Goal: Transaction & Acquisition: Purchase product/service

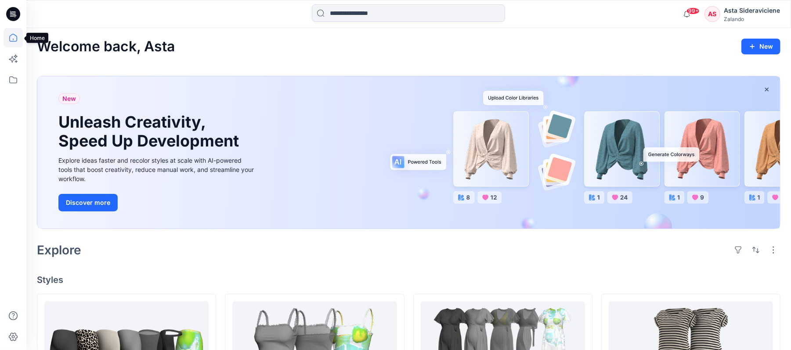
click at [12, 41] on icon at bounding box center [13, 38] width 8 height 8
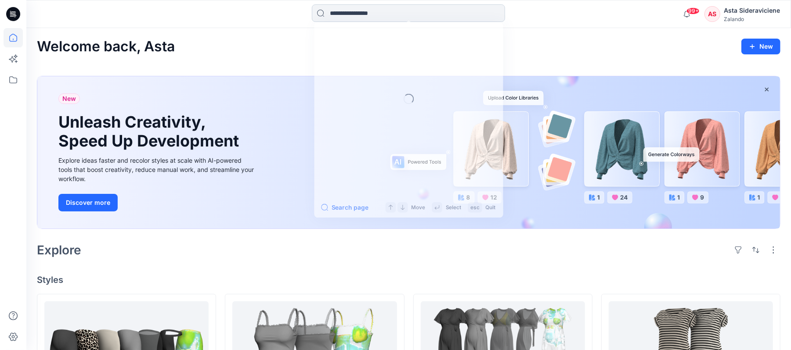
click at [454, 13] on input at bounding box center [408, 13] width 193 height 18
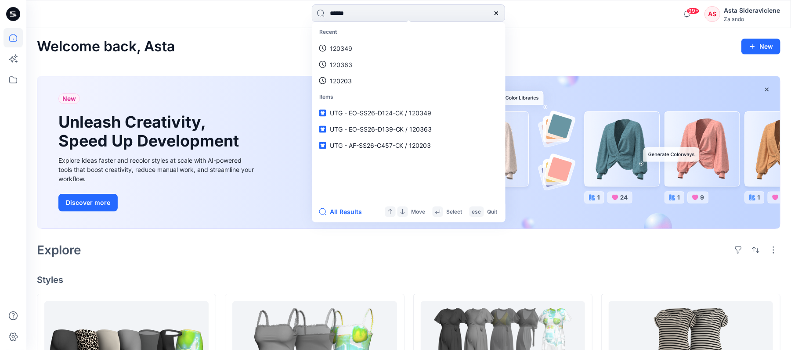
type input "******"
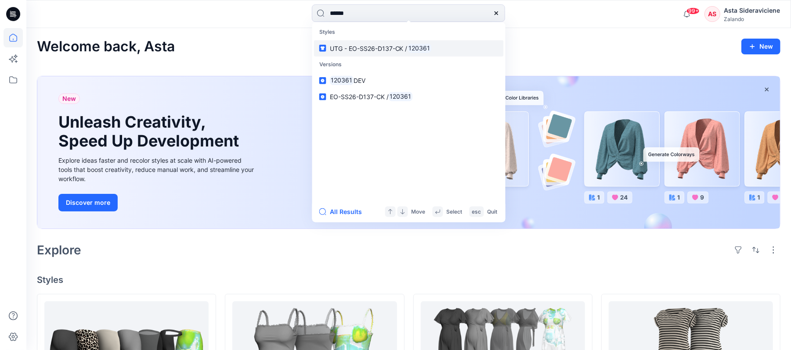
click at [366, 47] on span "UTG - EO-SS26-D137-CK /" at bounding box center [369, 47] width 78 height 7
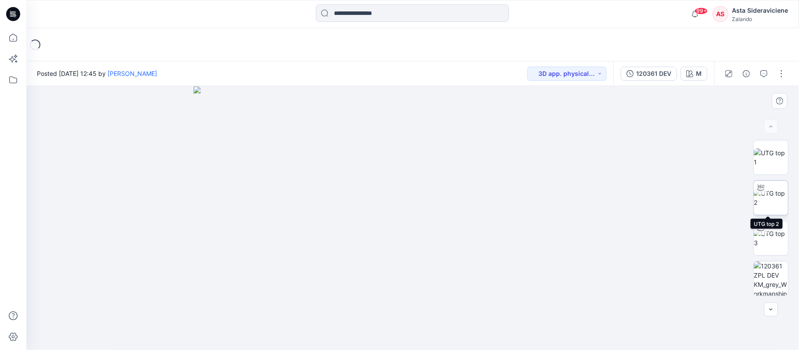
drag, startPoint x: 778, startPoint y: 205, endPoint x: 773, endPoint y: 204, distance: 5.4
click at [779, 205] on img at bounding box center [771, 198] width 34 height 18
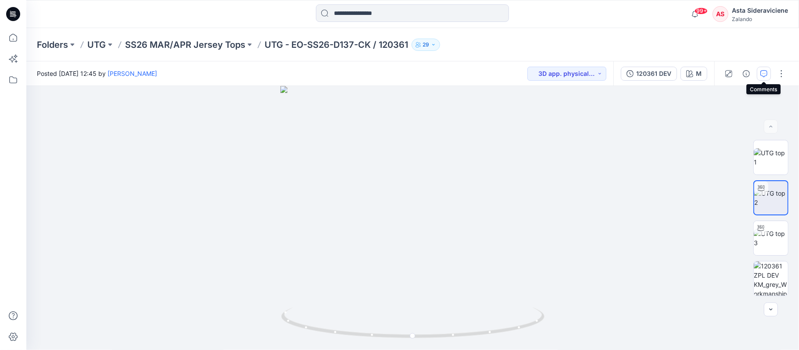
click at [761, 74] on icon "button" at bounding box center [764, 73] width 7 height 7
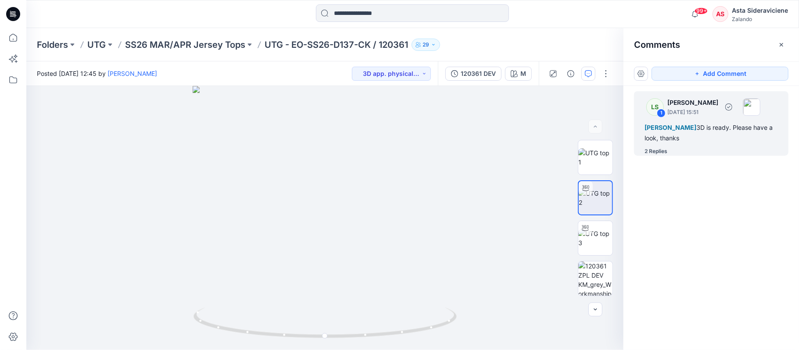
click at [658, 154] on div "2 Replies" at bounding box center [656, 151] width 23 height 9
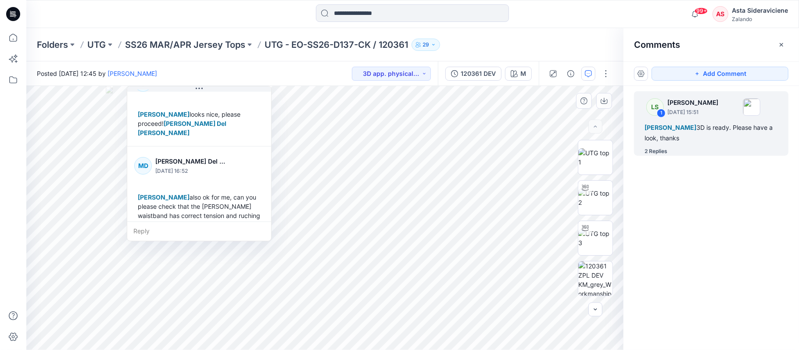
scroll to position [117, 0]
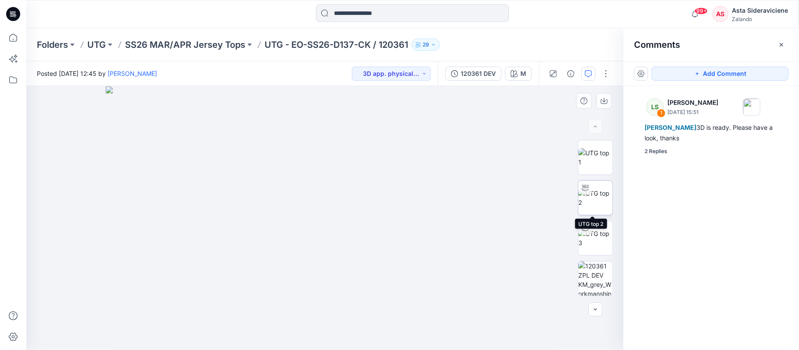
drag, startPoint x: 594, startPoint y: 199, endPoint x: 588, endPoint y: 198, distance: 5.3
click at [594, 199] on img at bounding box center [596, 198] width 34 height 18
